Goal: Find contact information: Find contact information

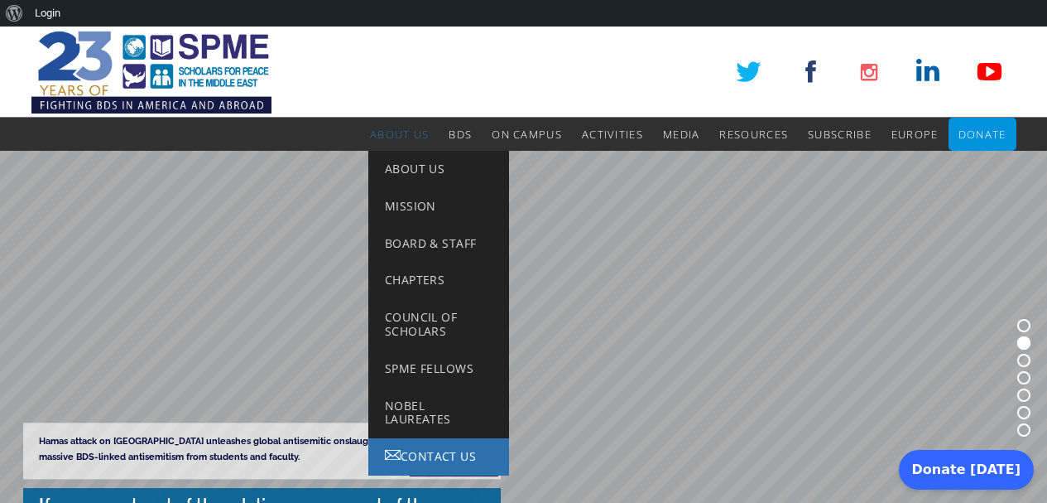
click at [416, 451] on span "Contact Us" at bounding box center [438, 456] width 75 height 16
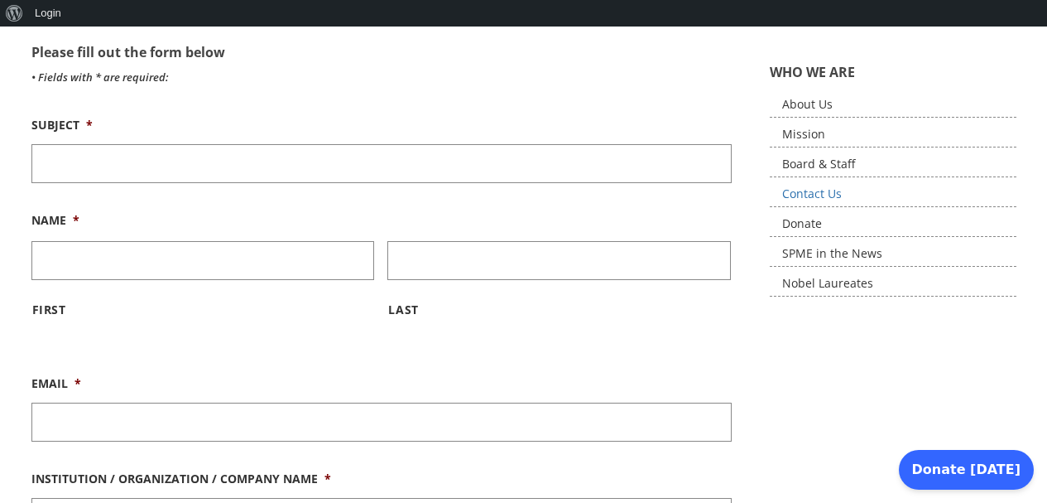
scroll to position [397, 0]
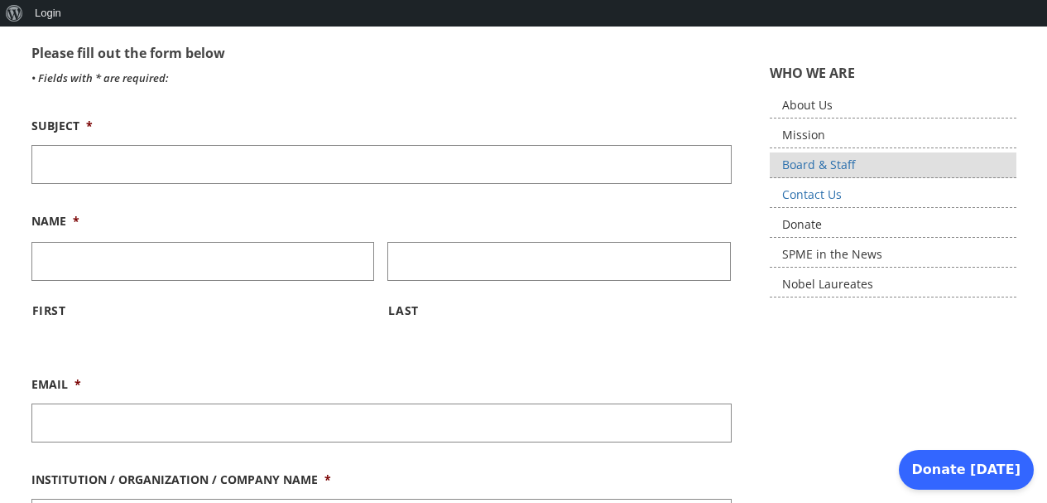
click at [860, 163] on link "Board & Staff" at bounding box center [893, 165] width 247 height 26
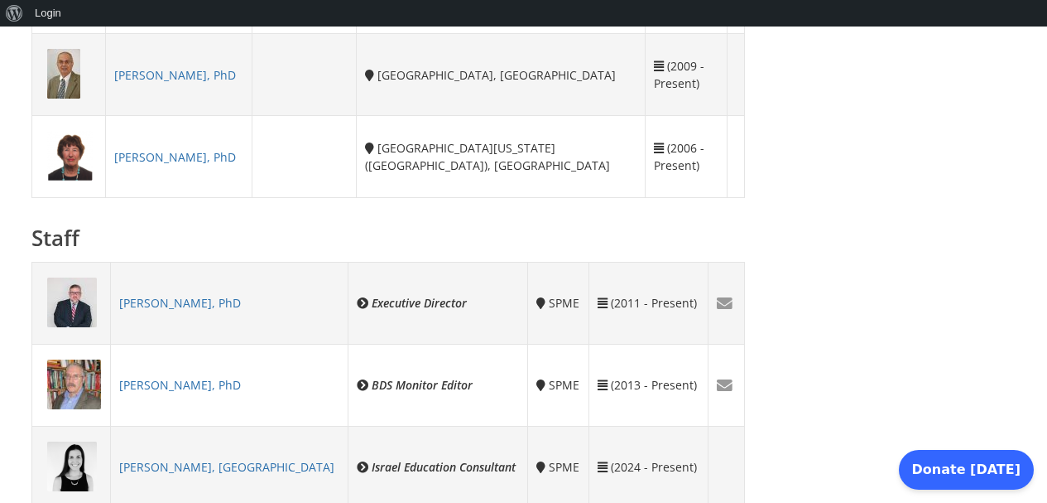
scroll to position [1242, 0]
